Goal: Task Accomplishment & Management: Complete application form

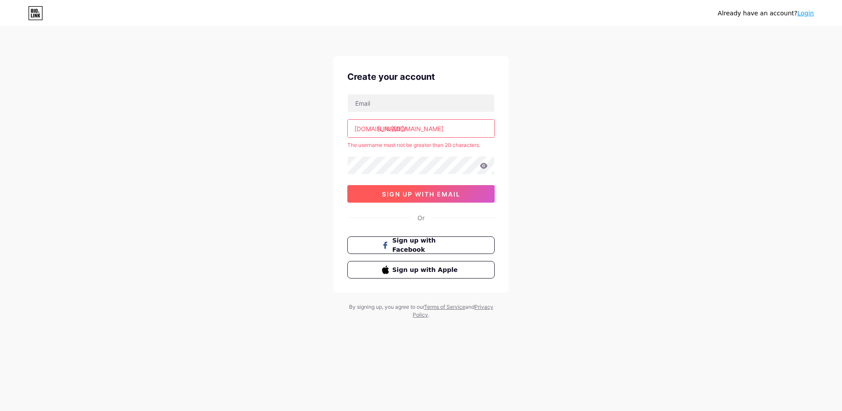
click at [415, 196] on span "sign up with email" at bounding box center [421, 193] width 78 height 7
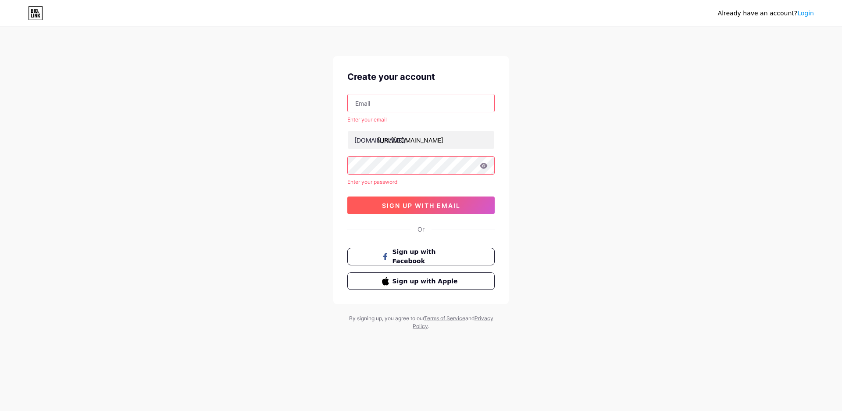
click at [422, 206] on span "sign up with email" at bounding box center [421, 205] width 78 height 7
click at [434, 204] on span "sign up with email" at bounding box center [421, 205] width 78 height 7
click at [410, 203] on span "sign up with email" at bounding box center [421, 205] width 78 height 7
click at [380, 104] on input "text" at bounding box center [421, 103] width 146 height 18
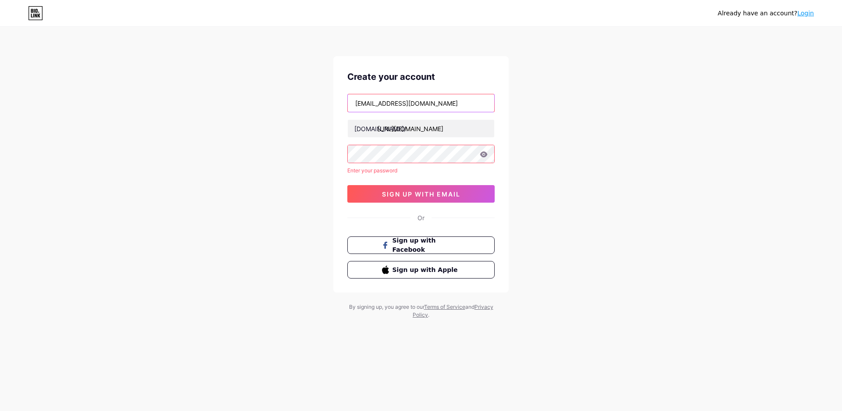
type input "[EMAIL_ADDRESS][DOMAIN_NAME]"
click at [485, 155] on icon at bounding box center [483, 154] width 7 height 6
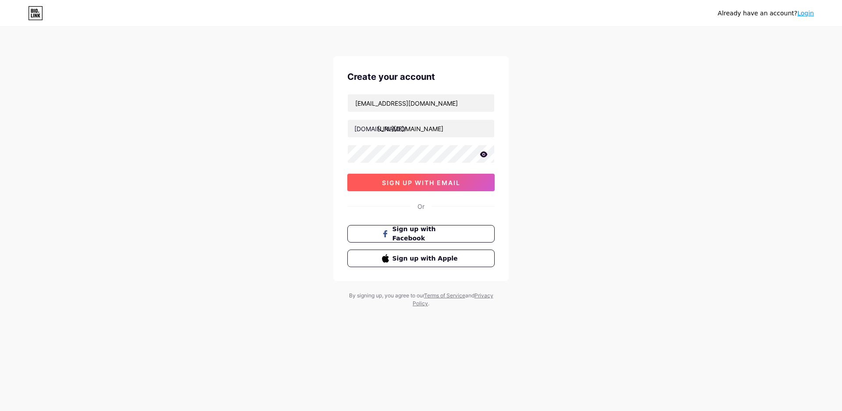
click at [417, 179] on span "sign up with email" at bounding box center [421, 182] width 78 height 7
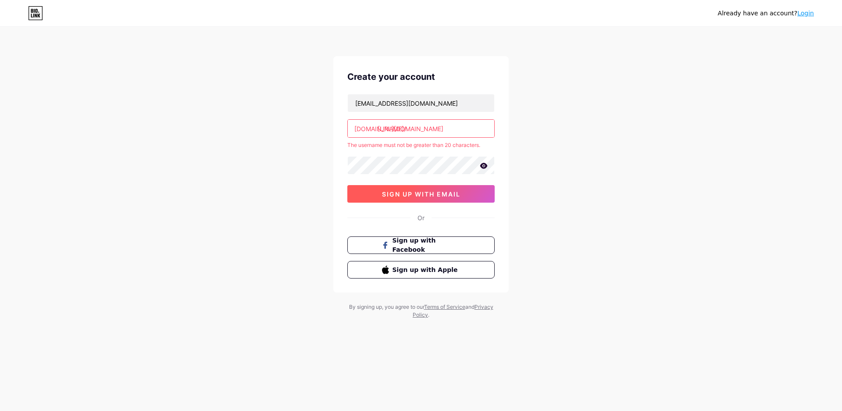
click at [404, 193] on span "sign up with email" at bounding box center [421, 193] width 78 height 7
click at [453, 189] on button "sign up with email" at bounding box center [420, 194] width 147 height 18
click at [471, 127] on input "[URL][DOMAIN_NAME]" at bounding box center [421, 129] width 146 height 18
click at [424, 192] on span "sign up with email" at bounding box center [421, 193] width 78 height 7
click at [443, 248] on span "Sign up with Facebook" at bounding box center [426, 245] width 69 height 19
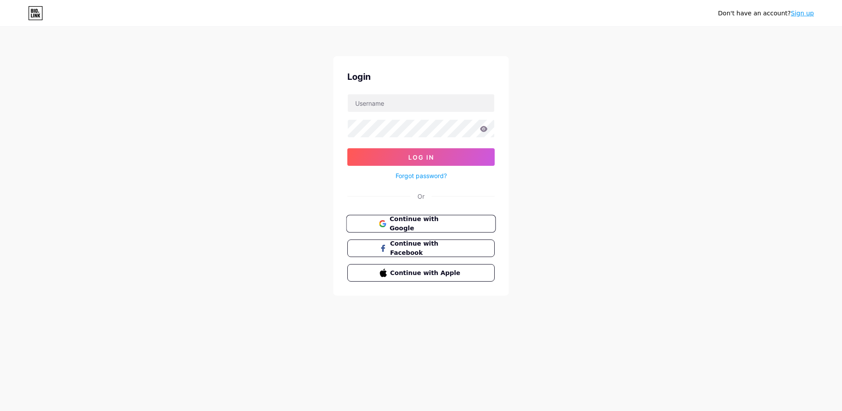
click at [443, 225] on span "Continue with Google" at bounding box center [425, 223] width 73 height 19
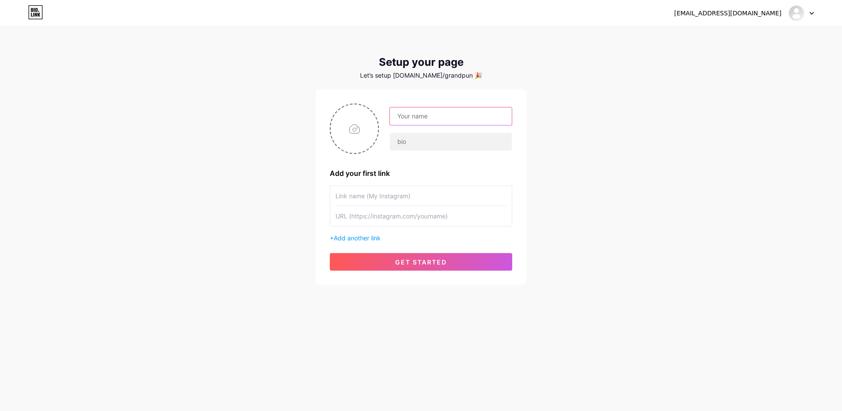
click at [442, 113] on input "text" at bounding box center [451, 116] width 122 height 18
type input "[PERSON_NAME]"
click at [389, 256] on button "get started" at bounding box center [421, 262] width 182 height 18
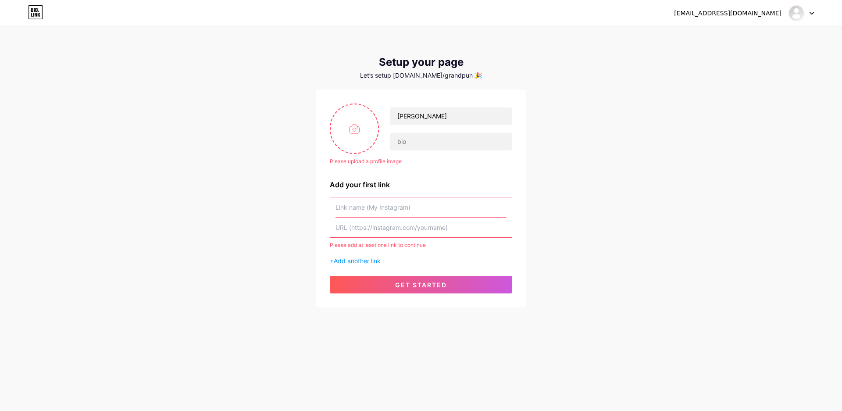
click at [386, 205] on input "text" at bounding box center [420, 207] width 171 height 20
click at [395, 208] on input "text" at bounding box center [420, 207] width 171 height 20
paste input "[URL][DOMAIN_NAME]"
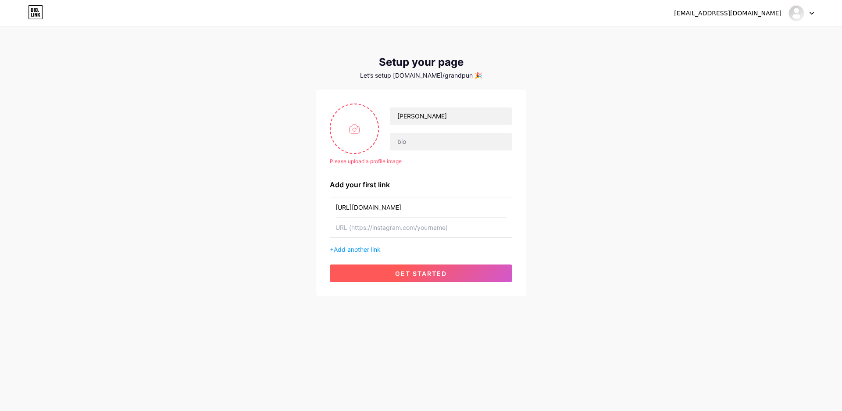
click at [413, 269] on button "get started" at bounding box center [421, 273] width 182 height 18
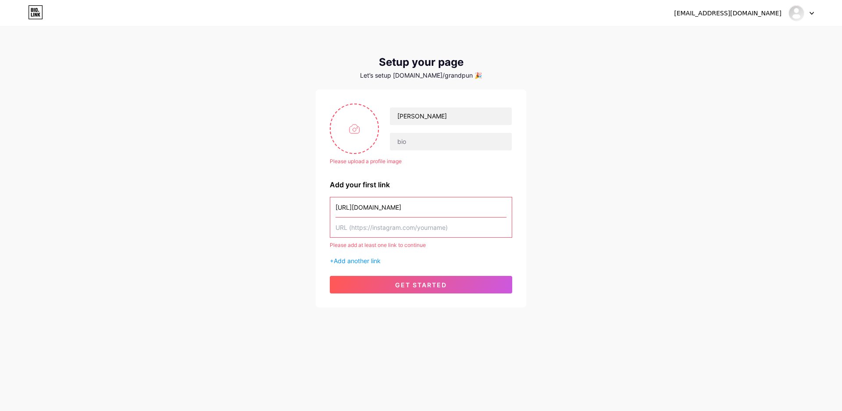
click at [394, 225] on input "text" at bounding box center [420, 228] width 171 height 20
drag, startPoint x: 335, startPoint y: 208, endPoint x: 591, endPoint y: 207, distance: 255.7
click at [506, 207] on input "[URL][DOMAIN_NAME]" at bounding box center [420, 207] width 171 height 20
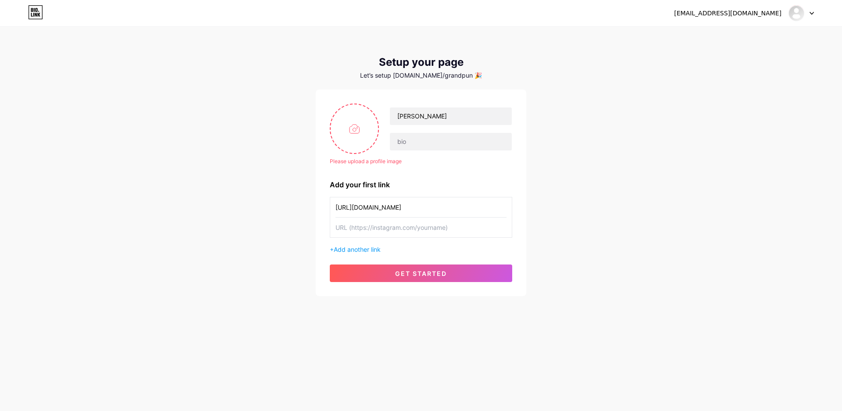
scroll to position [0, 0]
type input "h"
click at [407, 209] on input "text" at bounding box center [420, 207] width 171 height 20
type input "[PERSON_NAME]"
paste input "[URL][DOMAIN_NAME]"
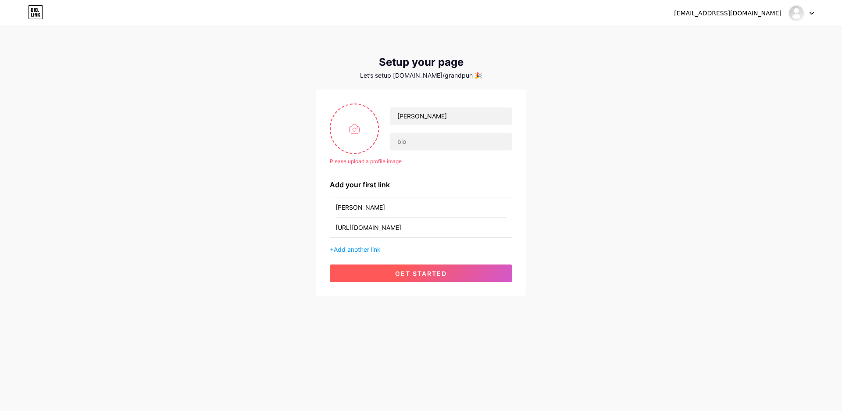
scroll to position [0, 89]
click at [389, 274] on button "get started" at bounding box center [421, 273] width 182 height 18
drag, startPoint x: 478, startPoint y: 272, endPoint x: 503, endPoint y: 268, distance: 25.4
click at [478, 272] on button "get started" at bounding box center [421, 273] width 182 height 18
drag, startPoint x: 335, startPoint y: 229, endPoint x: 573, endPoint y: 218, distance: 237.5
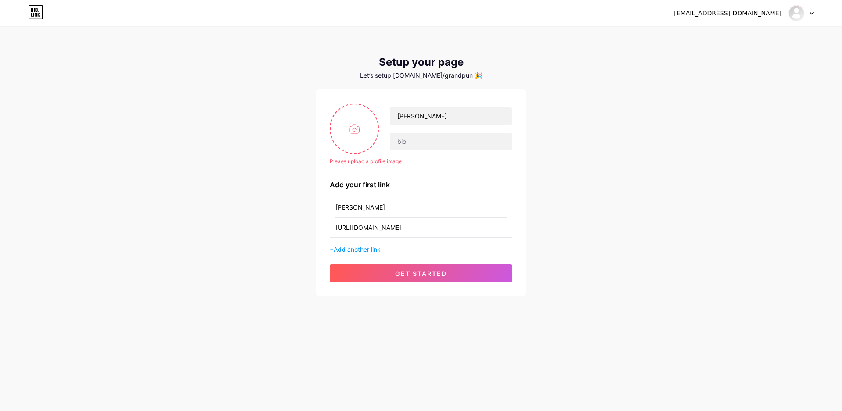
click at [506, 222] on input "[URL][DOMAIN_NAME]" at bounding box center [420, 228] width 171 height 20
type input "[URL][DOMAIN_NAME]"
drag, startPoint x: 397, startPoint y: 201, endPoint x: 262, endPoint y: 209, distance: 135.3
click at [335, 209] on input "[PERSON_NAME]" at bounding box center [420, 207] width 171 height 20
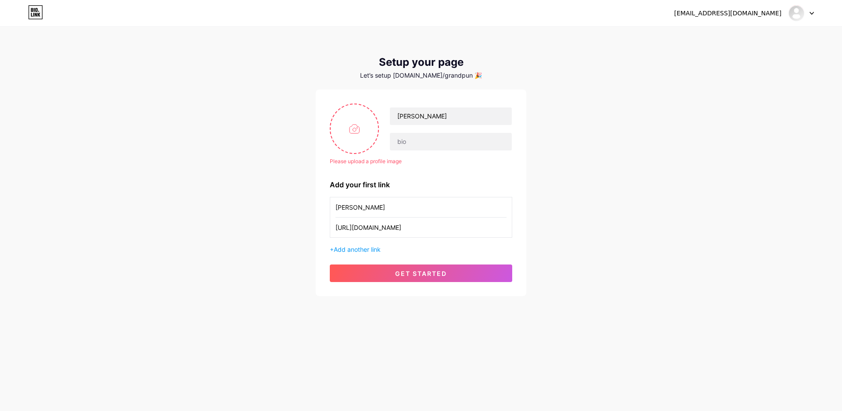
paste input "[URL][DOMAIN_NAME]"
type input "[URL][DOMAIN_NAME]"
drag, startPoint x: 431, startPoint y: 222, endPoint x: 214, endPoint y: 225, distance: 217.5
click at [335, 224] on input "[URL][DOMAIN_NAME]" at bounding box center [420, 228] width 171 height 20
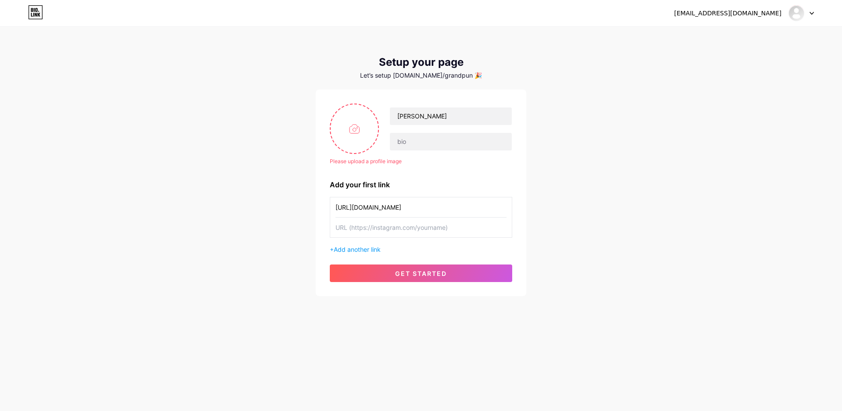
paste input "[URL][DOMAIN_NAME]"
type input "[URL][DOMAIN_NAME]"
click at [406, 271] on span "get started" at bounding box center [421, 273] width 52 height 7
click at [402, 270] on span "get started" at bounding box center [421, 273] width 52 height 7
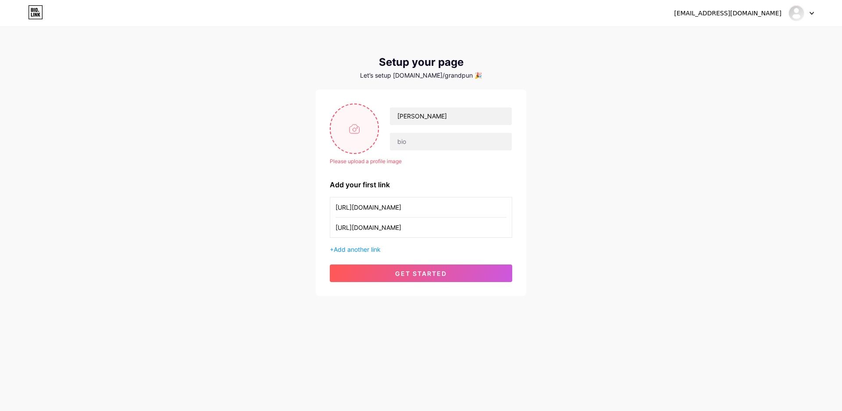
click at [347, 136] on input "file" at bounding box center [354, 128] width 47 height 49
type input "C:\fakepath\hfc04.jpg"
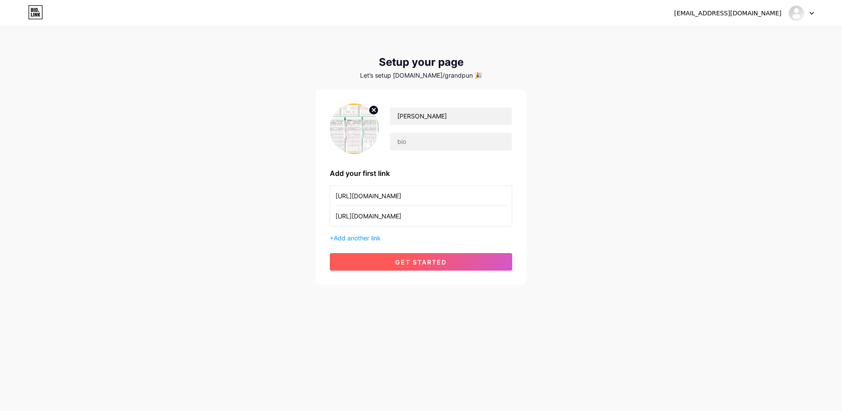
click at [463, 256] on button "get started" at bounding box center [421, 262] width 182 height 18
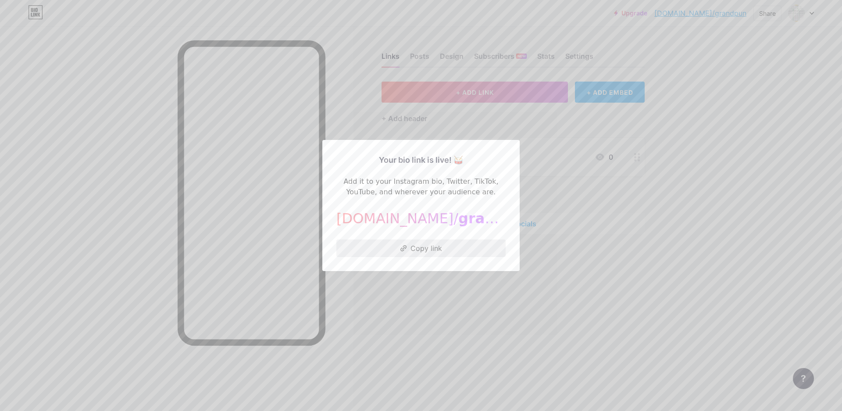
click at [452, 248] on button "Copy link" at bounding box center [420, 248] width 169 height 18
click at [692, 232] on div at bounding box center [421, 205] width 842 height 411
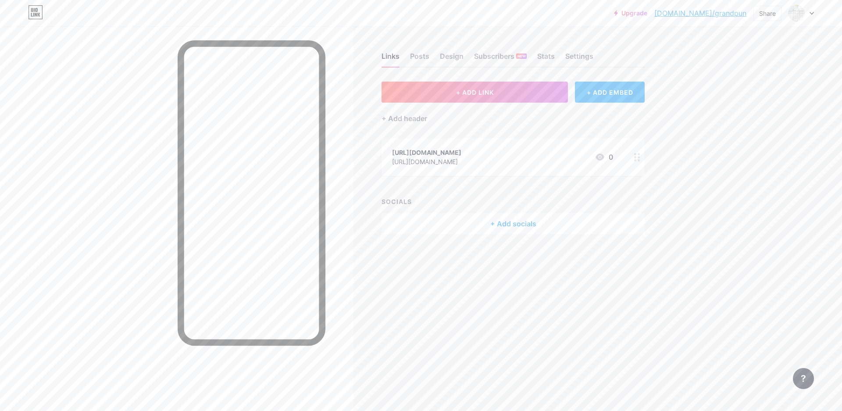
click at [598, 160] on icon at bounding box center [600, 156] width 9 height 7
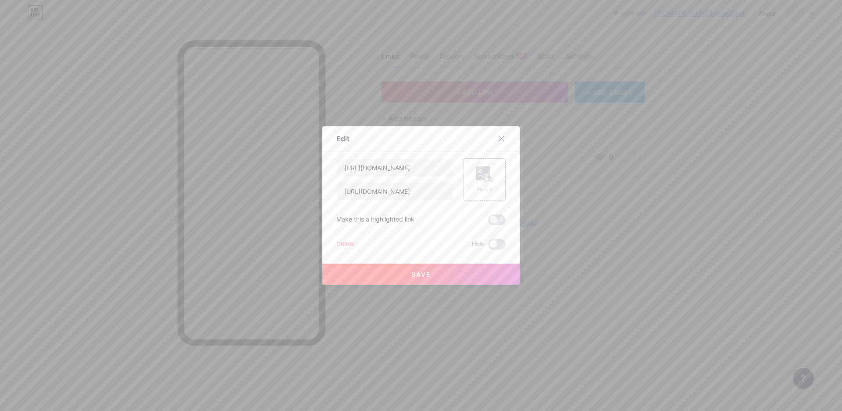
click at [499, 140] on icon at bounding box center [501, 138] width 5 height 5
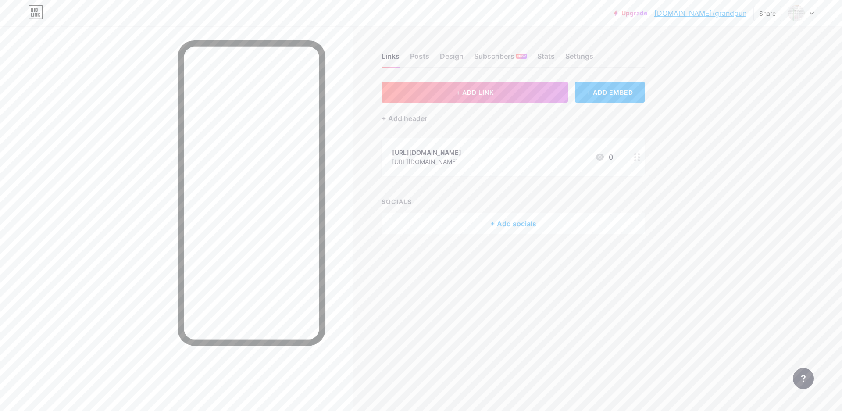
click at [639, 159] on icon at bounding box center [637, 157] width 6 height 8
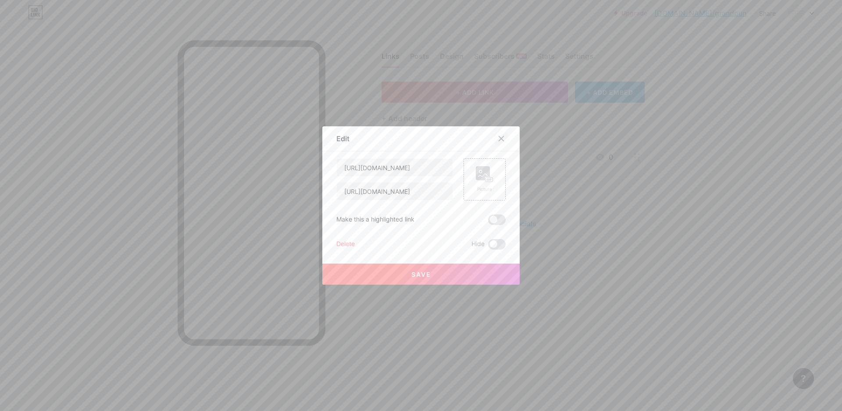
click at [499, 139] on icon at bounding box center [501, 138] width 7 height 7
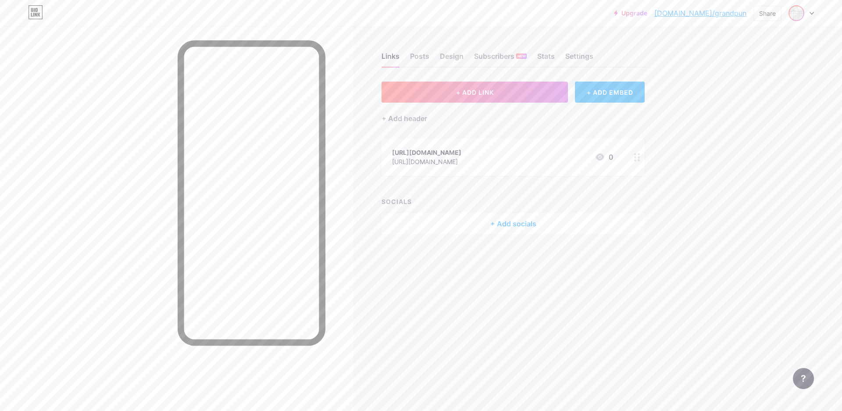
click at [802, 15] on img at bounding box center [796, 13] width 14 height 14
click at [392, 57] on div "Links" at bounding box center [391, 59] width 18 height 16
click at [418, 59] on div "Posts" at bounding box center [419, 59] width 19 height 16
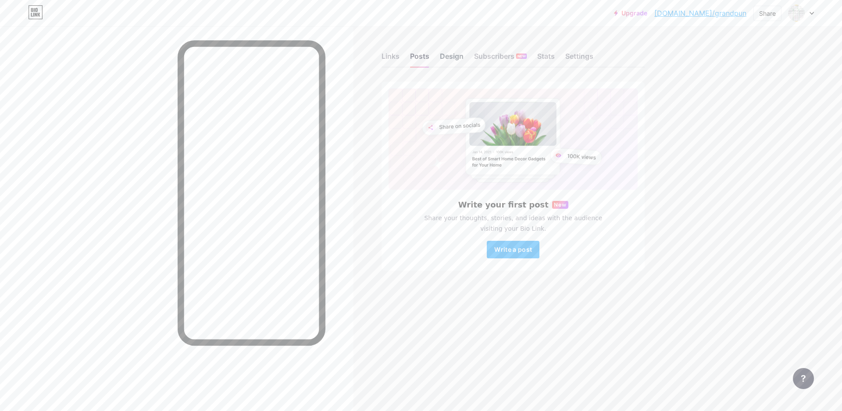
click at [462, 57] on div "Design" at bounding box center [452, 59] width 24 height 16
click at [477, 57] on div "Subscribers NEW" at bounding box center [500, 59] width 53 height 16
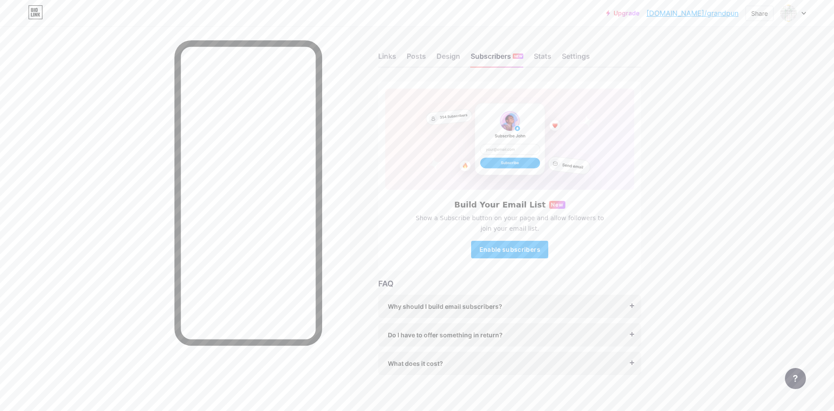
click at [385, 50] on div "Links Posts Design Subscribers NEW Stats Settings" at bounding box center [509, 52] width 263 height 31
click at [802, 13] on icon at bounding box center [804, 13] width 4 height 3
click at [723, 118] on li "Logout" at bounding box center [751, 123] width 109 height 24
